Goal: Find specific page/section: Find specific page/section

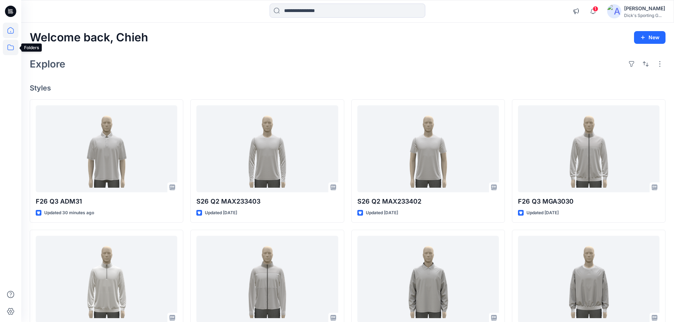
click at [10, 46] on icon at bounding box center [11, 48] width 16 height 16
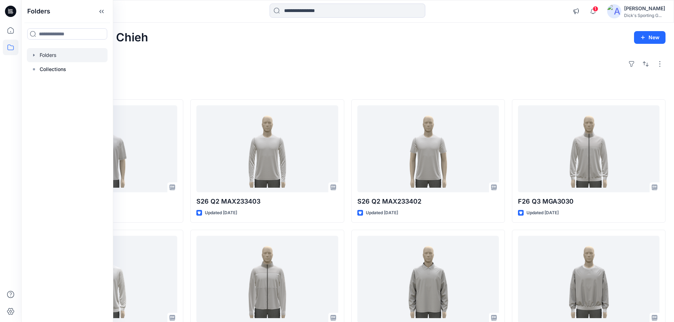
click at [34, 57] on icon "button" at bounding box center [34, 55] width 6 height 6
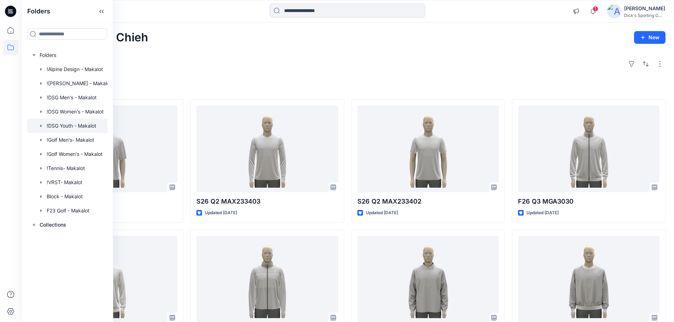
click at [42, 126] on icon "button" at bounding box center [41, 126] width 6 height 6
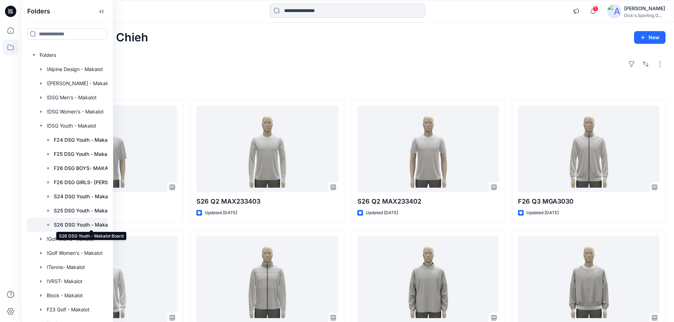
click at [77, 224] on p "S26 DSG Youth - Makalot Board" at bounding box center [91, 225] width 75 height 8
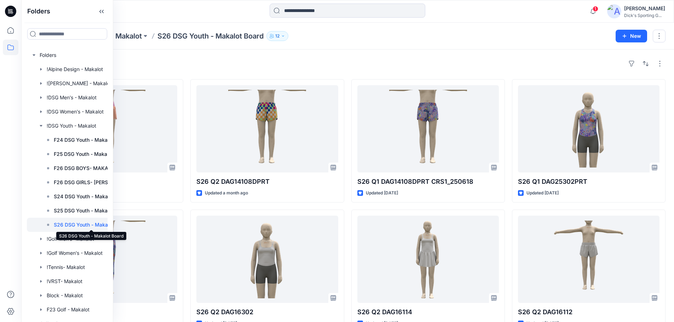
click at [70, 226] on p "S26 DSG Youth - Makalot Board" at bounding box center [91, 225] width 75 height 8
click at [70, 225] on p "S26 DSG Youth - Makalot Board" at bounding box center [91, 225] width 75 height 8
drag, startPoint x: 70, startPoint y: 225, endPoint x: 371, endPoint y: 38, distance: 354.3
click at [371, 38] on div "Folders !DSG Youth - Makalot S26 DSG Youth - Makalot Board 12" at bounding box center [320, 36] width 580 height 10
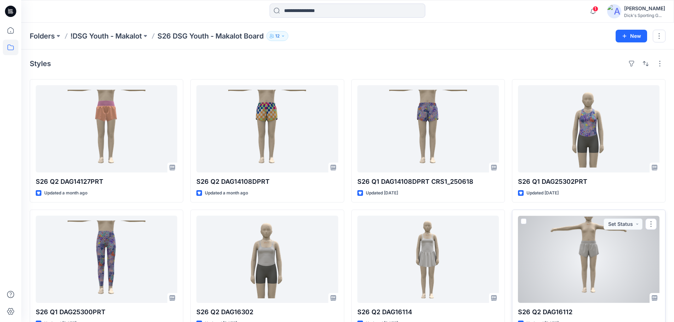
click at [595, 259] on div at bounding box center [588, 259] width 141 height 87
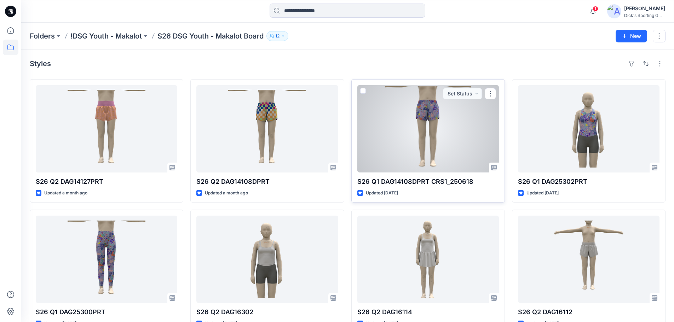
click at [456, 137] on div at bounding box center [427, 128] width 141 height 87
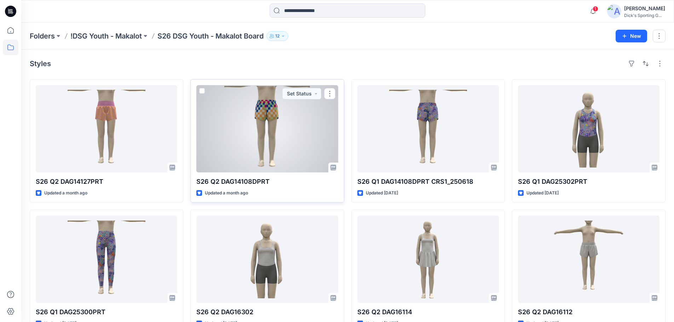
click at [265, 137] on div at bounding box center [266, 128] width 141 height 87
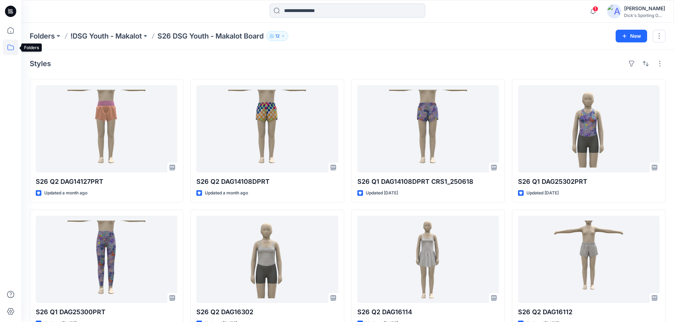
click at [12, 45] on icon at bounding box center [11, 48] width 16 height 16
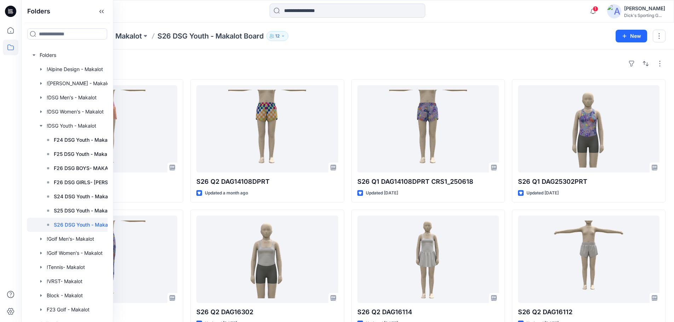
click at [146, 60] on div "Styles" at bounding box center [348, 63] width 636 height 11
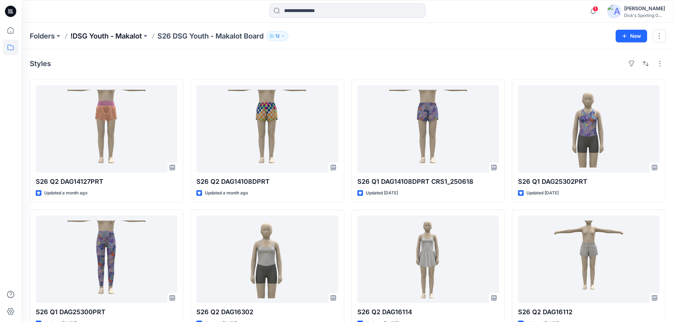
click at [128, 39] on p "!DSG Youth - Makalot" at bounding box center [105, 36] width 71 height 10
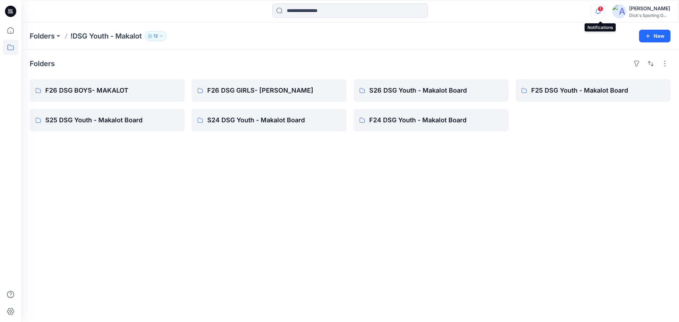
click at [599, 14] on icon "button" at bounding box center [598, 13] width 2 height 1
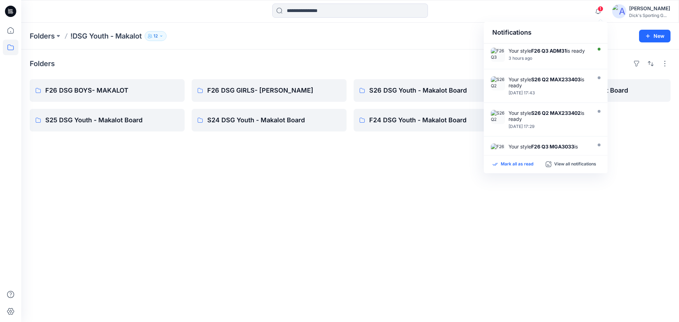
click at [514, 162] on p "Mark all as read" at bounding box center [517, 164] width 33 height 6
click at [456, 25] on div "Folders !DSG Youth - Makalot 12 New" at bounding box center [350, 36] width 658 height 27
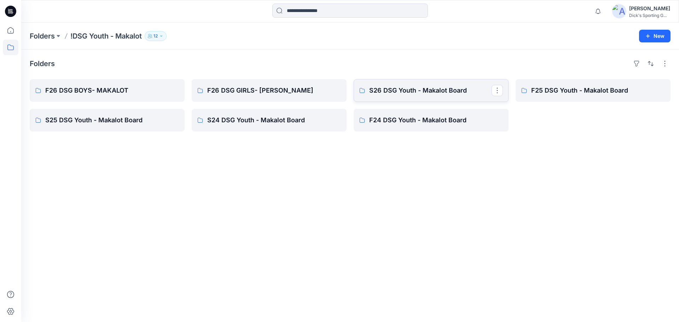
click at [434, 89] on p "S26 DSG Youth - Makalot Board" at bounding box center [430, 91] width 122 height 10
click at [71, 91] on p "F26 DSG BOYS- MAKALOT" at bounding box center [106, 91] width 122 height 10
click at [275, 91] on p "F26 DSG GIRLS- MAKALOT" at bounding box center [268, 91] width 122 height 10
click at [117, 123] on p "S25 DSG Youth - Makalot Board" at bounding box center [106, 120] width 122 height 10
click at [548, 93] on p "F25 DSG Youth - Makalot Board" at bounding box center [592, 91] width 122 height 10
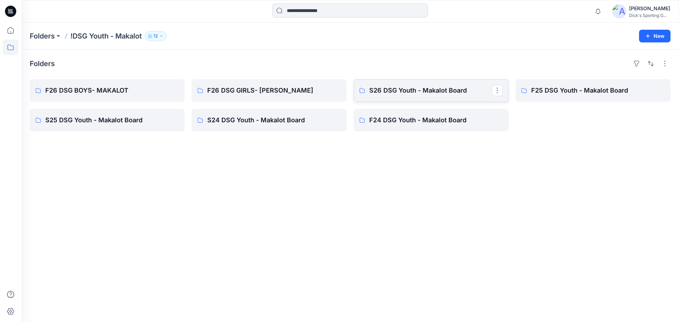
click at [398, 90] on p "S26 DSG Youth - Makalot Board" at bounding box center [430, 91] width 122 height 10
click at [223, 89] on p "F26 DSG GIRLS- MAKALOT" at bounding box center [268, 91] width 122 height 10
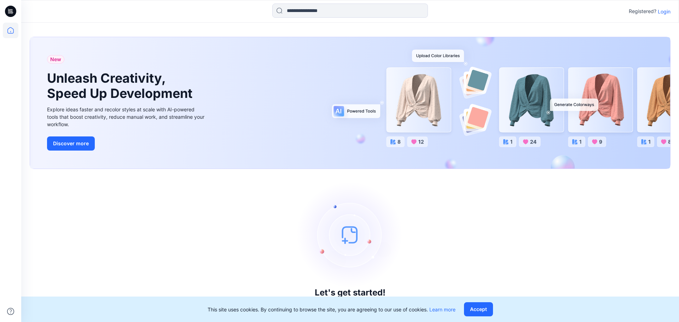
click at [663, 8] on p "Login" at bounding box center [664, 11] width 13 height 7
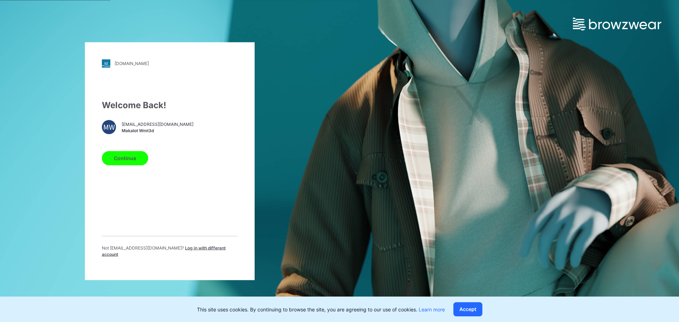
click at [116, 154] on div "Continue" at bounding box center [170, 156] width 136 height 17
click at [119, 157] on button "Continue" at bounding box center [125, 158] width 46 height 14
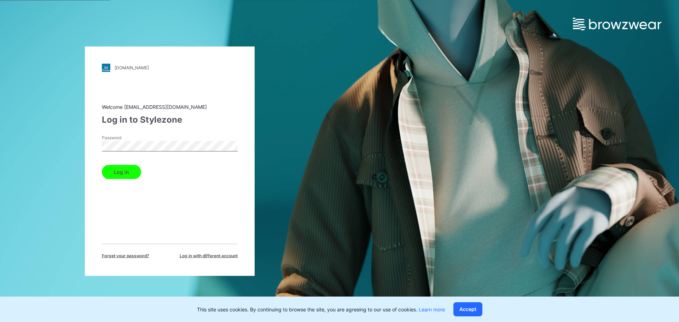
click at [128, 169] on button "Log in" at bounding box center [121, 172] width 39 height 14
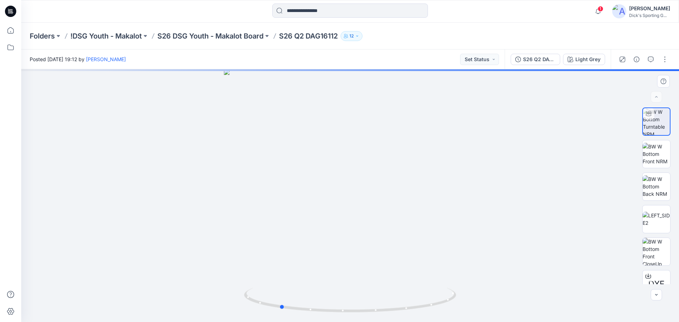
drag, startPoint x: 382, startPoint y: 244, endPoint x: 311, endPoint y: 244, distance: 70.4
click at [311, 244] on div at bounding box center [350, 195] width 658 height 253
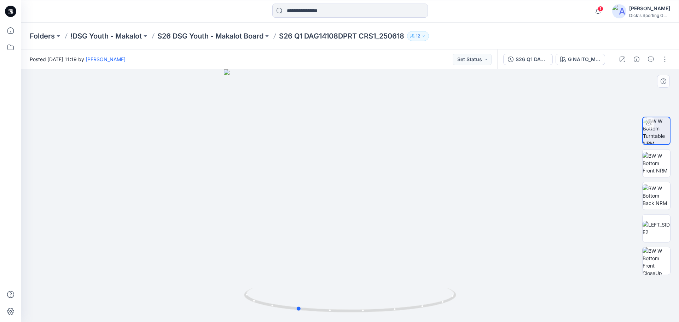
drag, startPoint x: 423, startPoint y: 225, endPoint x: 370, endPoint y: 236, distance: 54.0
click at [370, 236] on div at bounding box center [350, 195] width 658 height 253
drag, startPoint x: 340, startPoint y: 121, endPoint x: 339, endPoint y: 225, distance: 104.0
click at [339, 225] on img at bounding box center [347, 139] width 690 height 368
drag, startPoint x: 366, startPoint y: 198, endPoint x: 356, endPoint y: 164, distance: 35.9
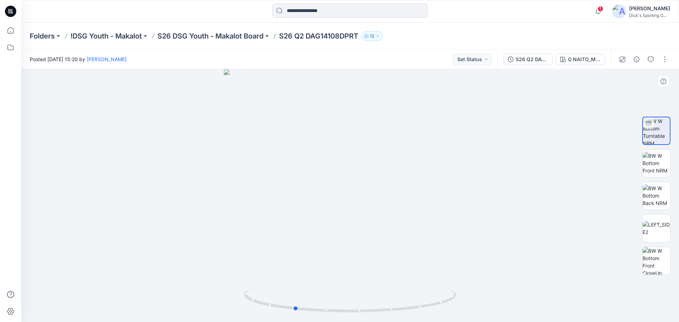
click at [311, 196] on div at bounding box center [350, 195] width 658 height 253
drag, startPoint x: 353, startPoint y: 121, endPoint x: 355, endPoint y: 191, distance: 69.4
click at [355, 191] on img at bounding box center [352, 120] width 681 height 406
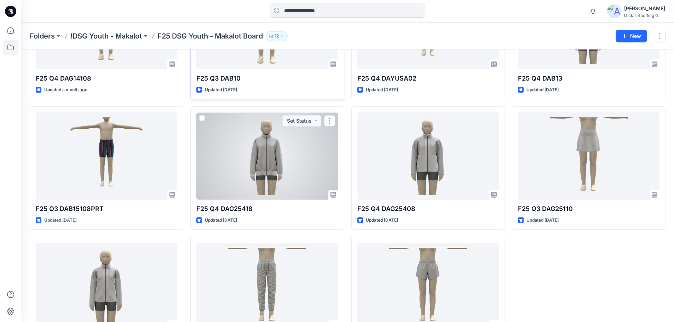
scroll to position [150, 0]
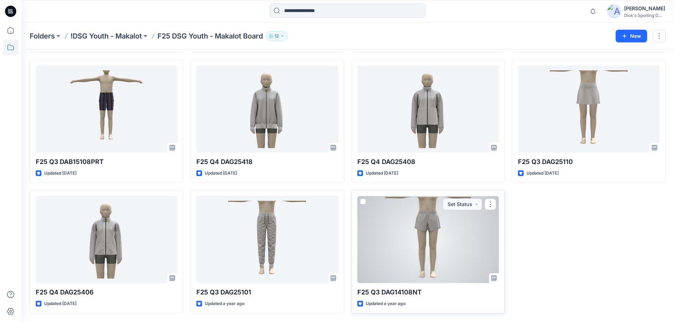
click at [433, 228] on div at bounding box center [427, 239] width 141 height 87
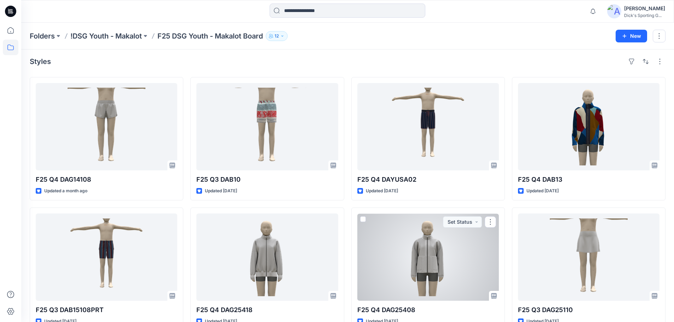
scroll to position [0, 0]
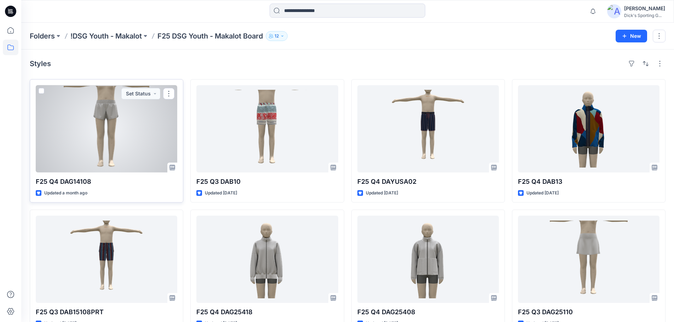
click at [97, 136] on div at bounding box center [106, 128] width 141 height 87
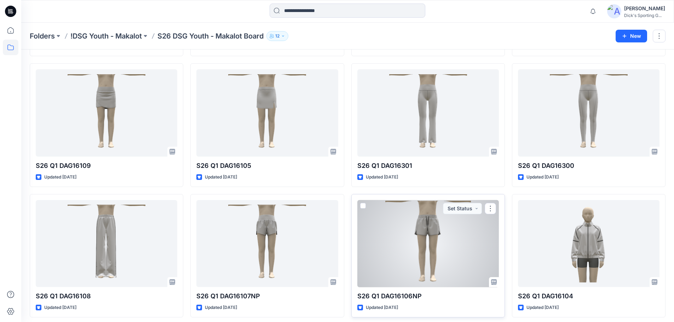
scroll to position [281, 0]
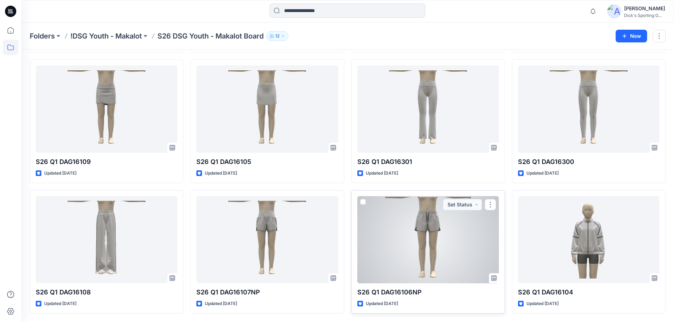
click at [428, 238] on div at bounding box center [427, 239] width 141 height 87
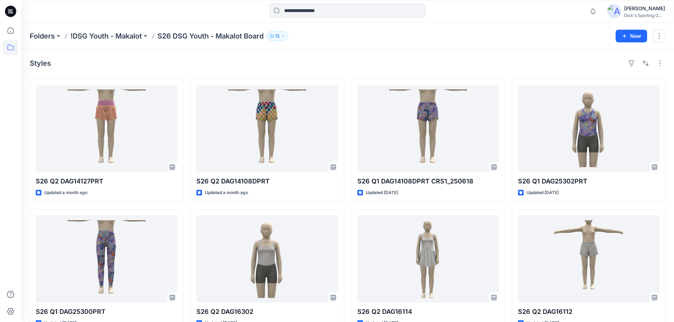
scroll to position [0, 0]
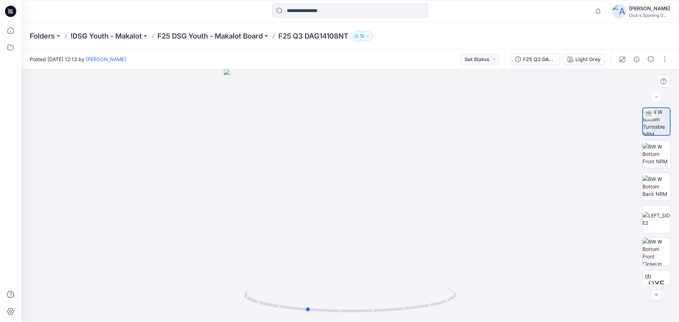
drag, startPoint x: 417, startPoint y: 193, endPoint x: 374, endPoint y: 198, distance: 43.8
click at [374, 198] on div at bounding box center [350, 195] width 658 height 253
drag, startPoint x: 386, startPoint y: 210, endPoint x: 344, endPoint y: 219, distance: 42.5
click at [344, 219] on div at bounding box center [350, 195] width 658 height 253
